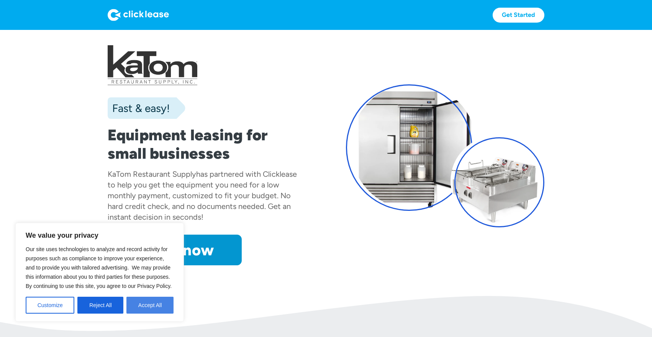
click at [149, 306] on button "Accept All" at bounding box center [149, 305] width 47 height 17
